Goal: Information Seeking & Learning: Learn about a topic

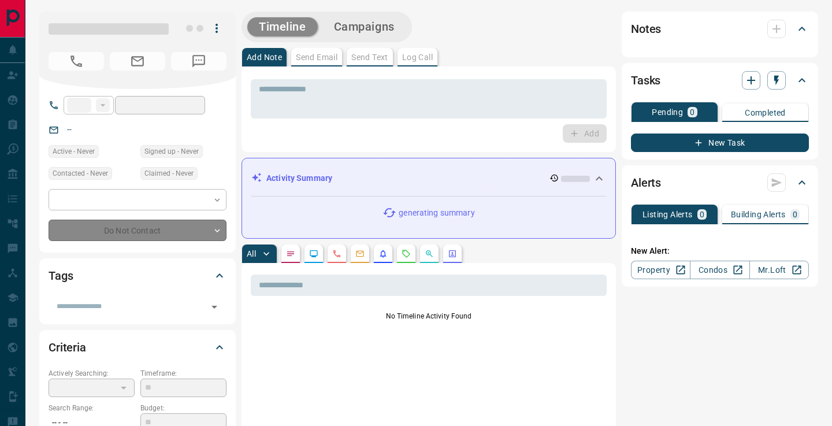
type input "**"
type input "**********"
type input "**"
type input "*"
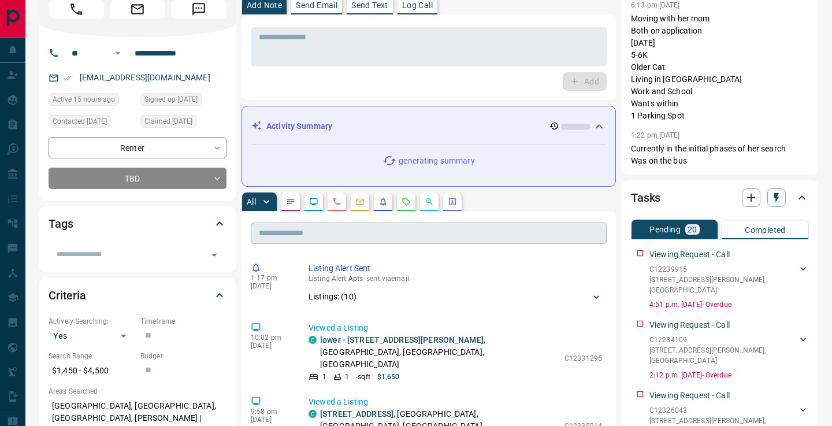
scroll to position [185, 0]
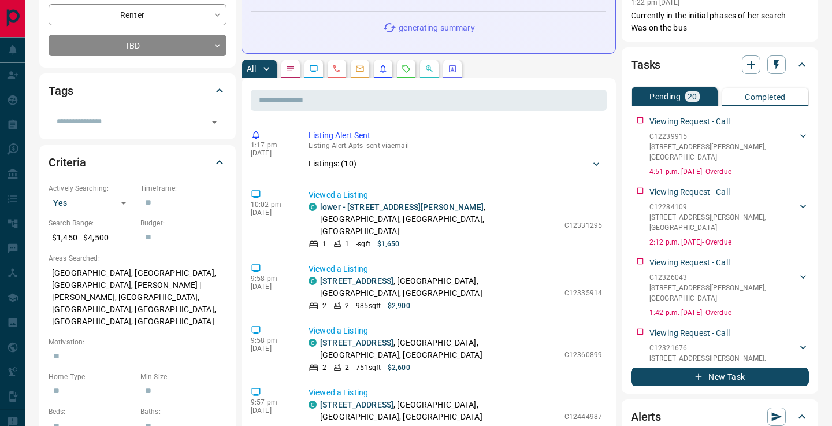
click at [408, 69] on icon "Requests" at bounding box center [406, 68] width 9 height 9
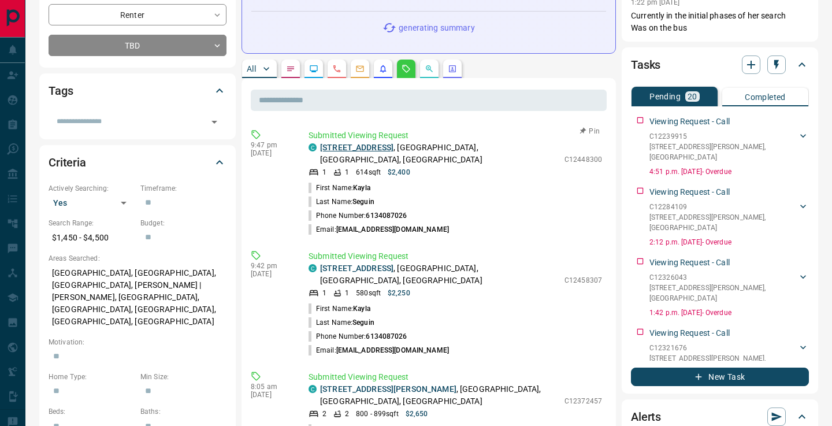
click at [339, 146] on link "[STREET_ADDRESS]" at bounding box center [356, 147] width 73 height 9
click at [379, 264] on link "[STREET_ADDRESS]" at bounding box center [356, 268] width 73 height 9
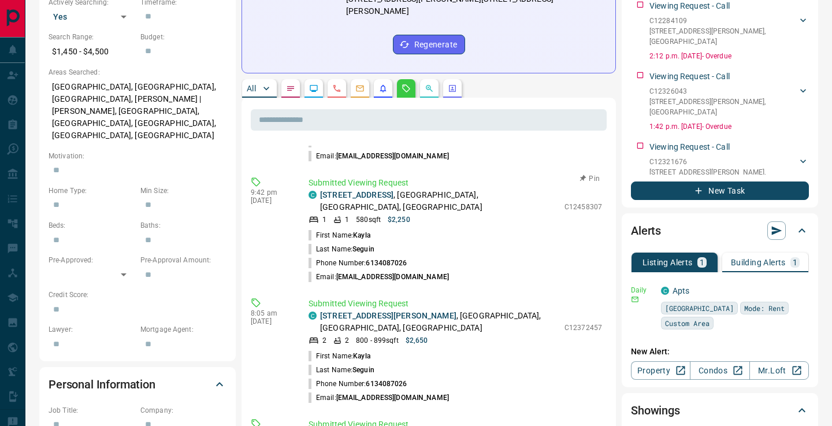
scroll to position [108, 0]
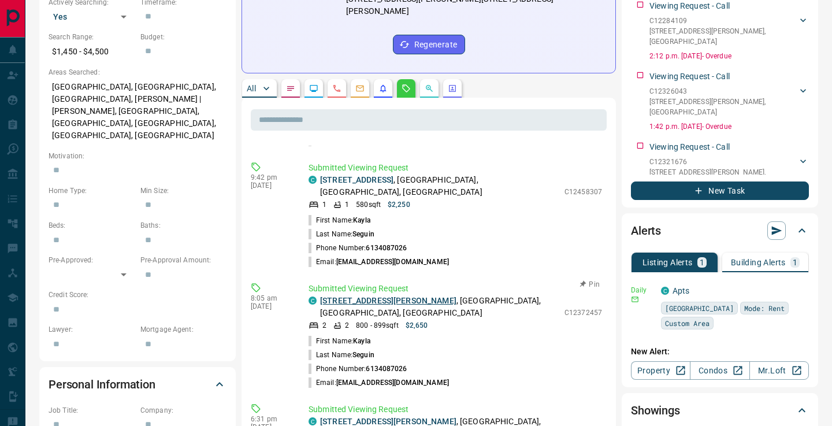
click at [382, 296] on link "[STREET_ADDRESS][PERSON_NAME]" at bounding box center [388, 300] width 136 height 9
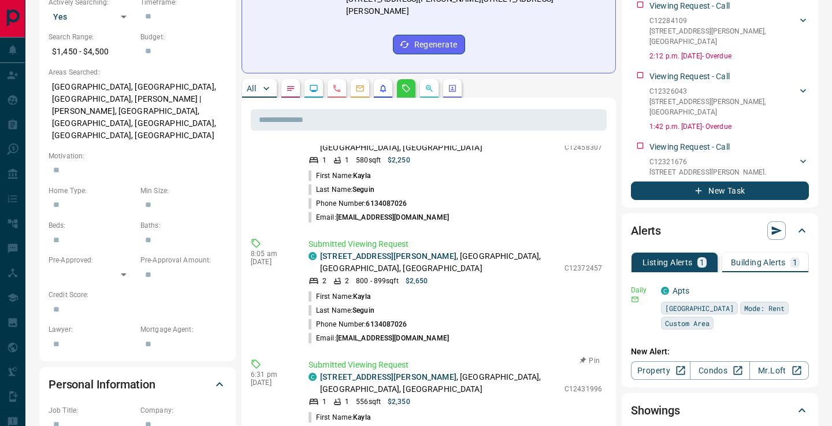
scroll to position [176, 0]
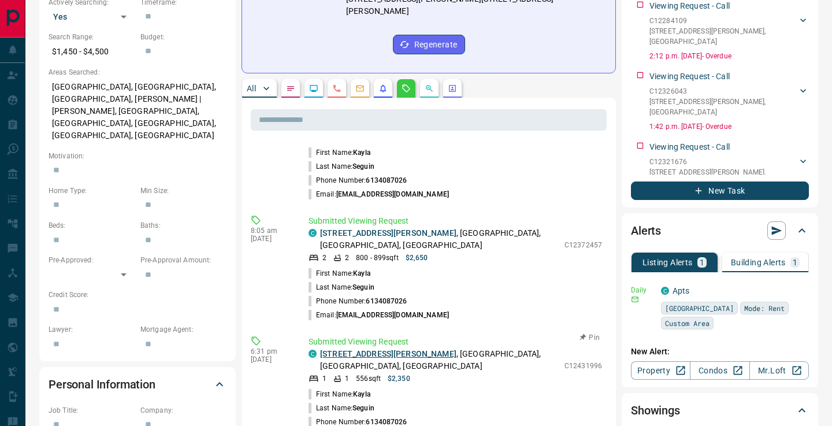
click at [383, 349] on link "[STREET_ADDRESS][PERSON_NAME]" at bounding box center [388, 353] width 136 height 9
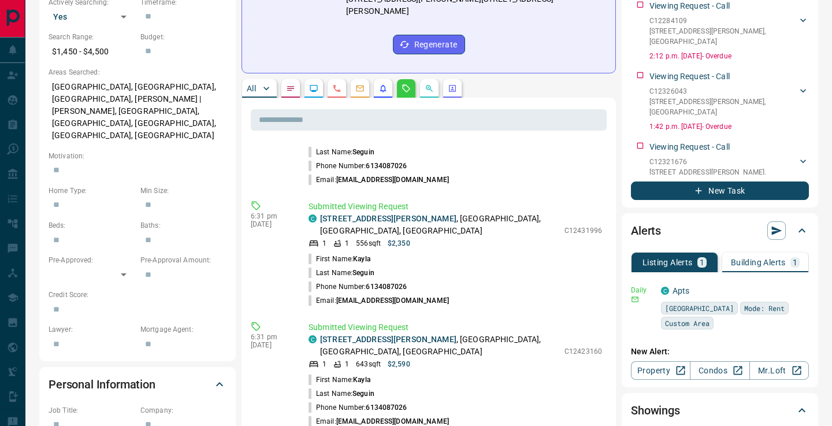
scroll to position [368, 0]
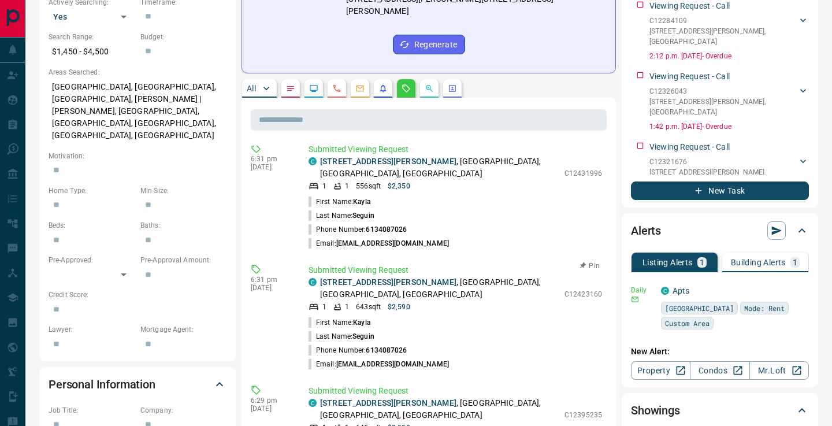
click at [362, 276] on p "[STREET_ADDRESS][PERSON_NAME]" at bounding box center [439, 288] width 239 height 24
click at [362, 277] on link "[STREET_ADDRESS][PERSON_NAME]" at bounding box center [388, 281] width 136 height 9
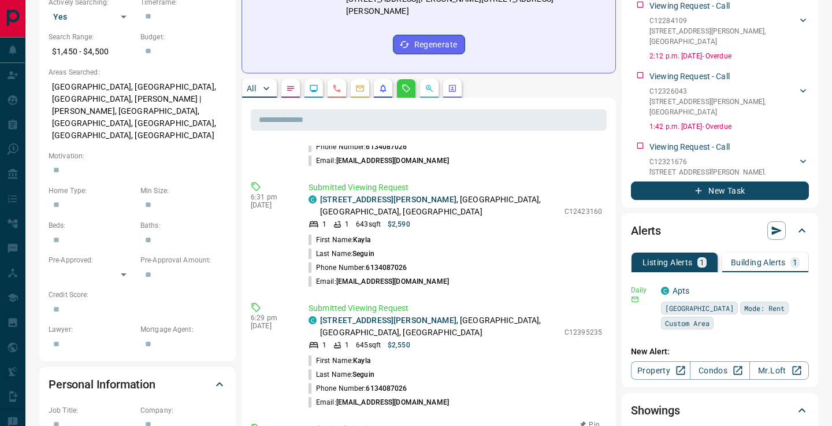
scroll to position [467, 0]
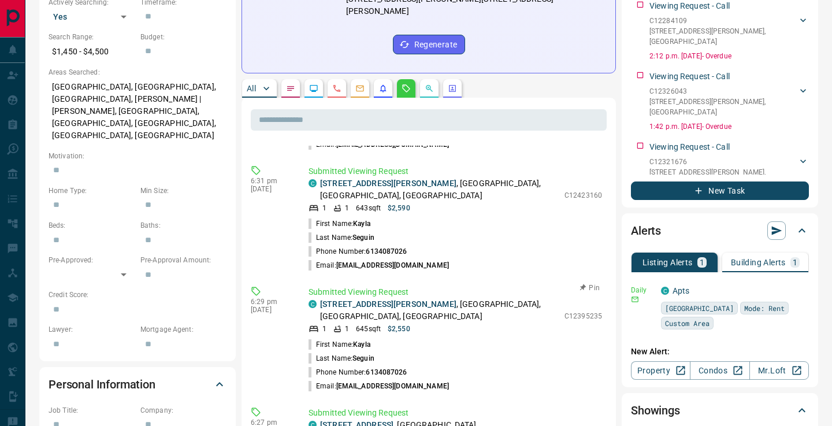
click at [392, 298] on p "[STREET_ADDRESS][PERSON_NAME]" at bounding box center [439, 310] width 239 height 24
click at [392, 299] on link "[STREET_ADDRESS][PERSON_NAME]" at bounding box center [388, 303] width 136 height 9
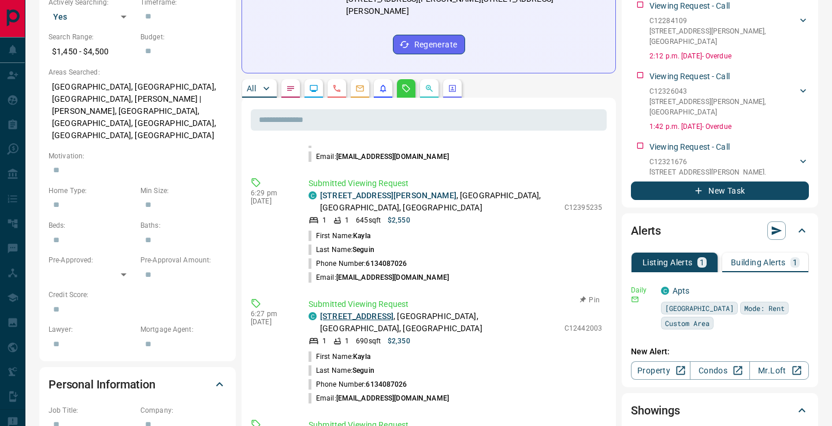
click at [389, 312] on link "[STREET_ADDRESS]" at bounding box center [356, 316] width 73 height 9
